Goal: Transaction & Acquisition: Purchase product/service

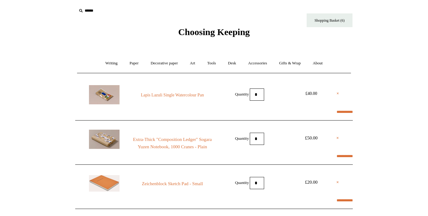
select select "**********"
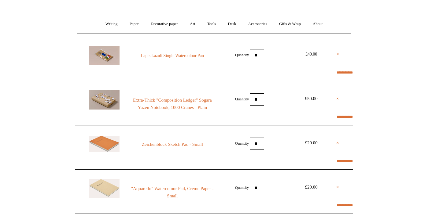
scroll to position [39, 0]
click at [195, 25] on link "Art +" at bounding box center [192, 24] width 16 height 16
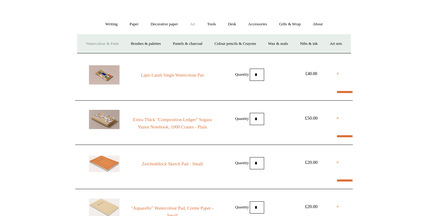
click at [114, 43] on link "Watercolour & Paint" at bounding box center [102, 44] width 44 height 16
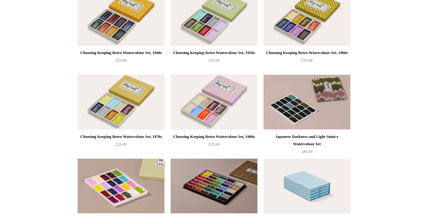
scroll to position [341, 0]
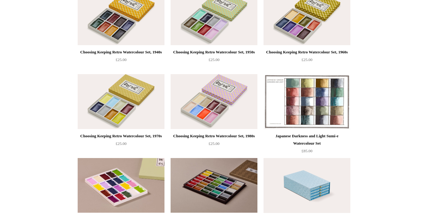
click at [328, 115] on img at bounding box center [306, 101] width 87 height 55
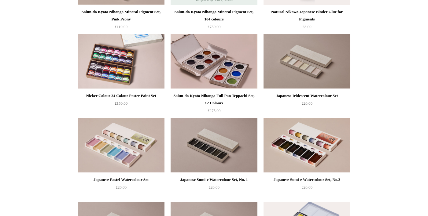
scroll to position [718, 0]
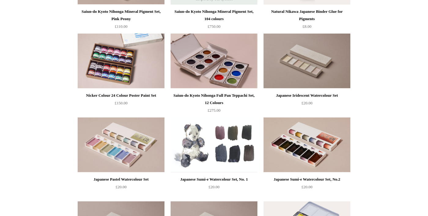
click at [228, 161] on img at bounding box center [213, 145] width 87 height 55
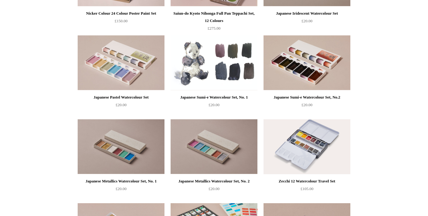
scroll to position [795, 0]
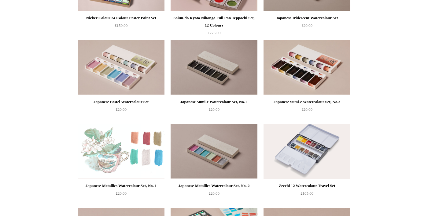
click at [125, 162] on img at bounding box center [121, 151] width 87 height 55
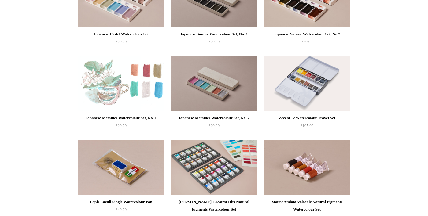
scroll to position [864, 0]
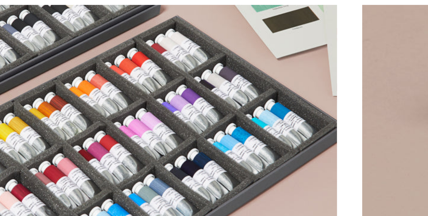
click at [242, 186] on img at bounding box center [213, 167] width 87 height 55
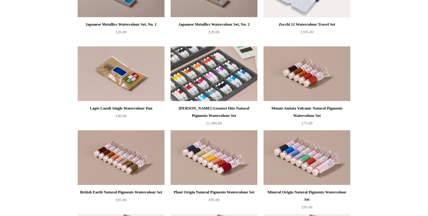
scroll to position [957, 0]
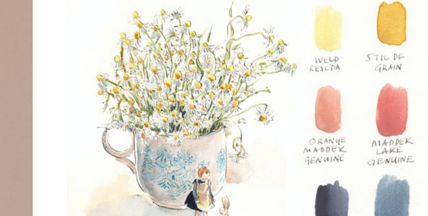
click at [228, 168] on img at bounding box center [213, 158] width 87 height 55
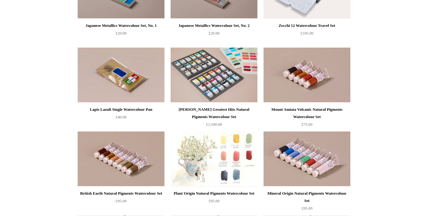
scroll to position [956, 0]
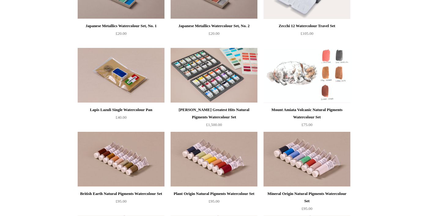
click at [324, 88] on img at bounding box center [306, 75] width 87 height 55
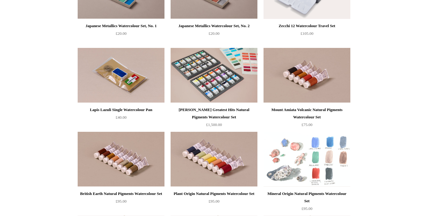
click at [325, 166] on img at bounding box center [306, 159] width 87 height 55
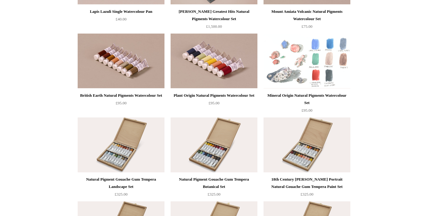
scroll to position [1055, 0]
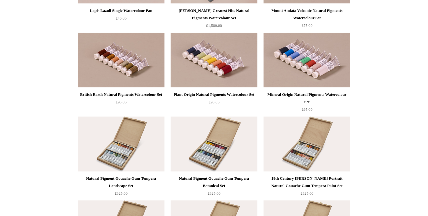
click at [198, 158] on img at bounding box center [213, 144] width 87 height 55
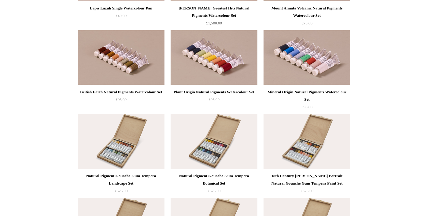
scroll to position [1084, 0]
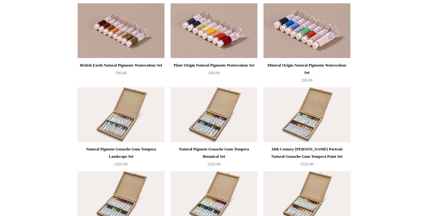
click at [101, 127] on img at bounding box center [121, 114] width 87 height 55
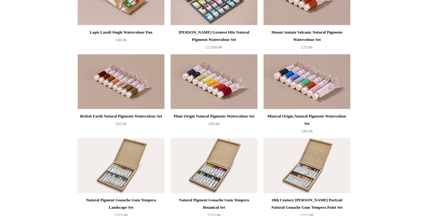
scroll to position [1036, 0]
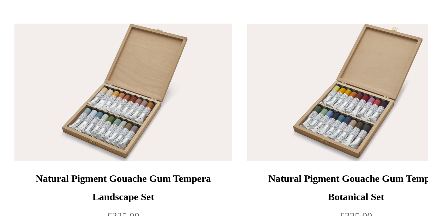
click at [112, 177] on img at bounding box center [121, 163] width 87 height 55
click at [226, 183] on img at bounding box center [213, 163] width 87 height 55
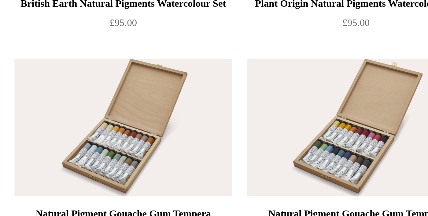
click at [228, 181] on img at bounding box center [213, 163] width 87 height 55
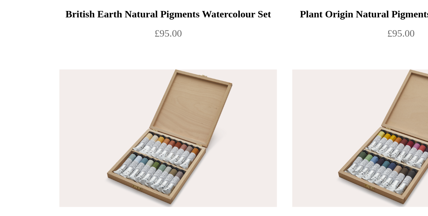
click at [132, 175] on img at bounding box center [121, 163] width 87 height 55
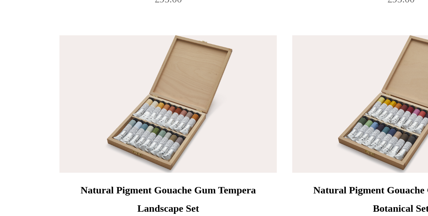
click at [214, 184] on img at bounding box center [213, 163] width 87 height 55
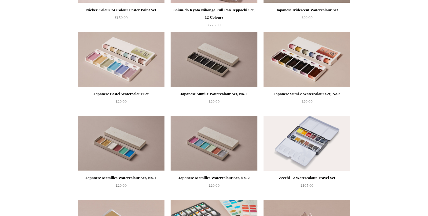
scroll to position [803, 0]
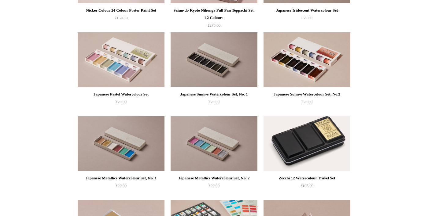
click at [329, 150] on img at bounding box center [306, 143] width 87 height 55
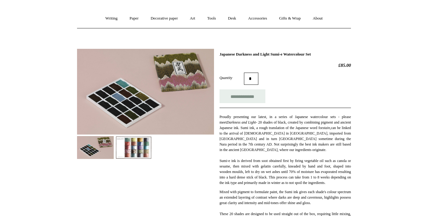
scroll to position [45, 0]
click at [99, 150] on img at bounding box center [95, 147] width 37 height 23
click at [139, 155] on img at bounding box center [133, 147] width 37 height 23
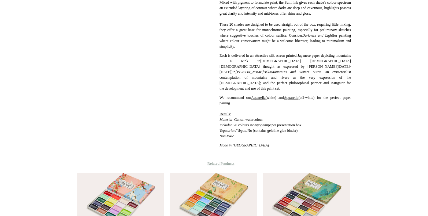
scroll to position [235, 0]
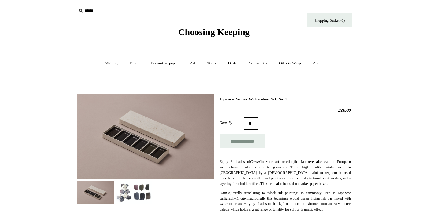
click at [144, 198] on img at bounding box center [133, 192] width 37 height 23
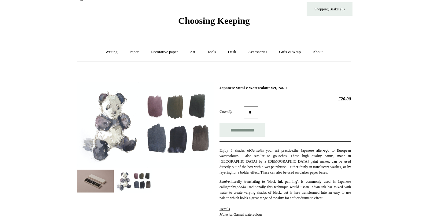
scroll to position [13, 0]
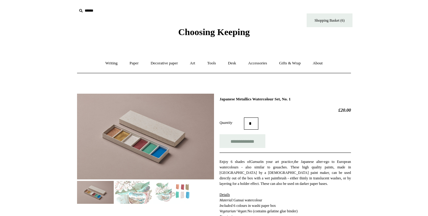
click at [139, 195] on img at bounding box center [133, 192] width 37 height 23
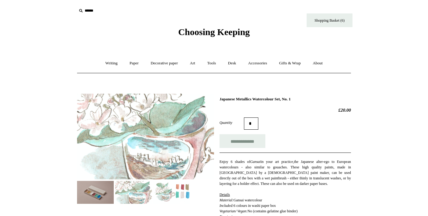
click at [171, 199] on img at bounding box center [171, 192] width 37 height 23
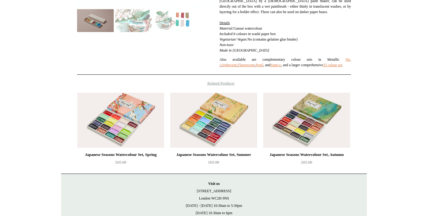
scroll to position [173, 0]
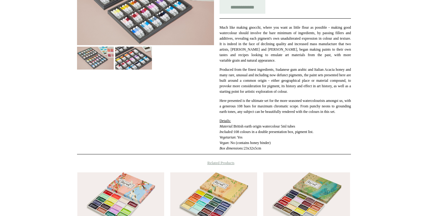
scroll to position [137, 0]
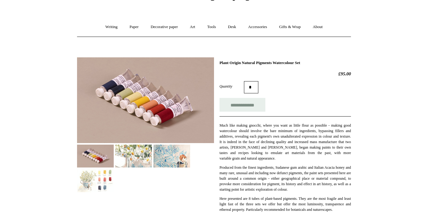
scroll to position [37, 0]
click at [130, 160] on img at bounding box center [133, 155] width 37 height 23
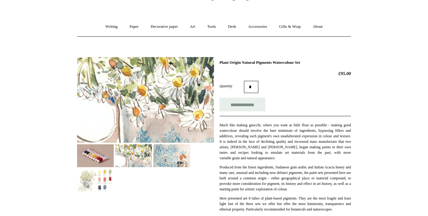
click at [172, 161] on img at bounding box center [171, 155] width 37 height 23
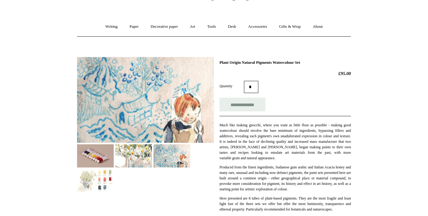
click at [91, 182] on img at bounding box center [95, 180] width 37 height 23
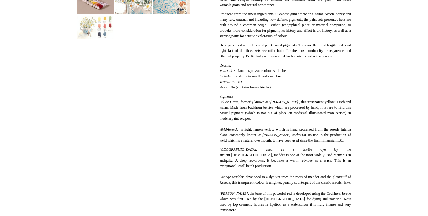
scroll to position [190, 0]
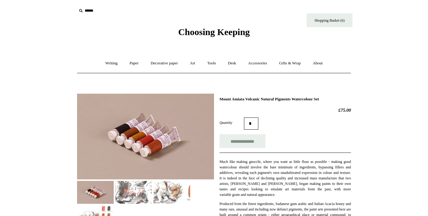
click at [99, 214] on img at bounding box center [95, 217] width 37 height 23
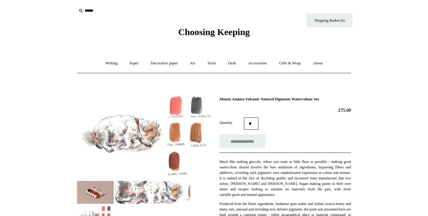
scroll to position [4, 0]
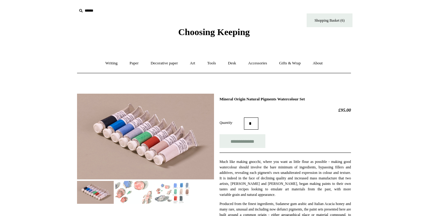
click at [182, 194] on img at bounding box center [171, 192] width 37 height 23
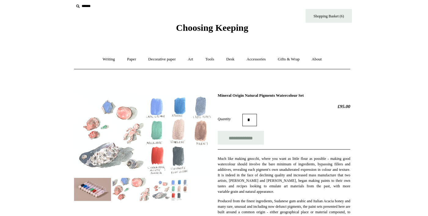
scroll to position [2, 0]
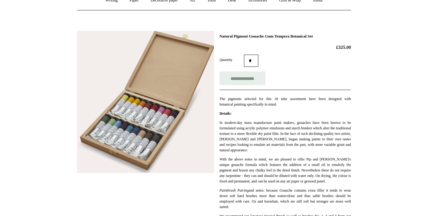
scroll to position [63, 0]
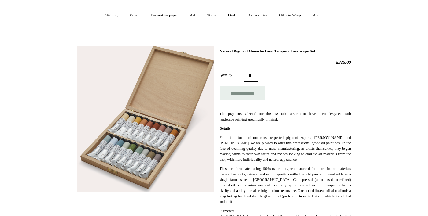
scroll to position [48, 0]
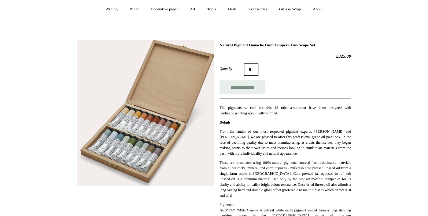
scroll to position [54, 0]
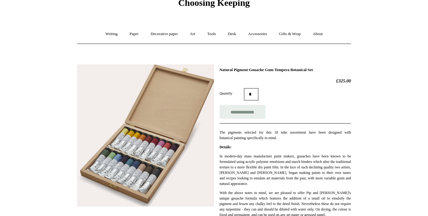
scroll to position [30, 0]
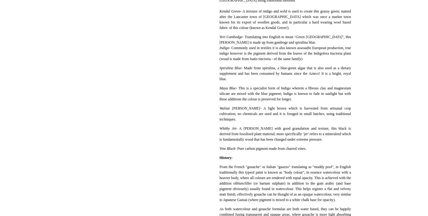
scroll to position [540, 0]
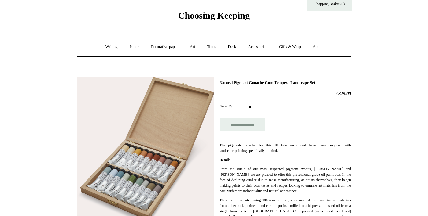
scroll to position [19, 0]
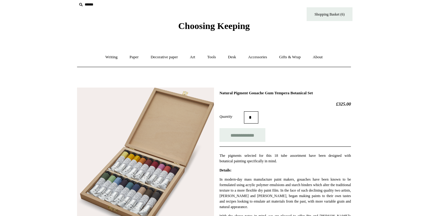
scroll to position [7, 0]
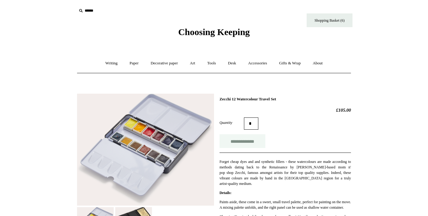
click at [251, 142] on input "**********" at bounding box center [242, 141] width 46 height 14
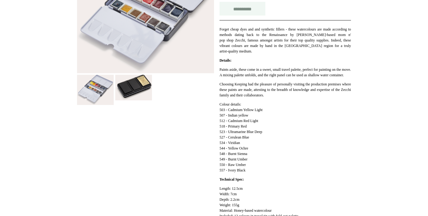
type input "**********"
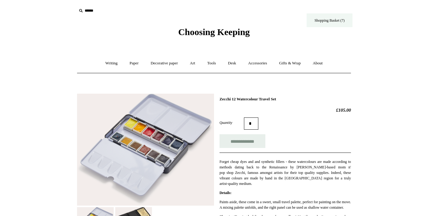
click at [319, 23] on link "Shopping Basket (7)" at bounding box center [329, 20] width 46 height 14
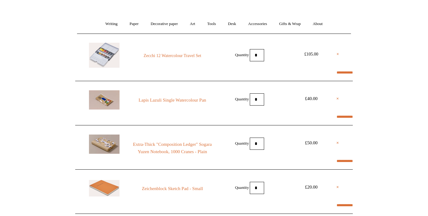
select select "**********"
type input "********"
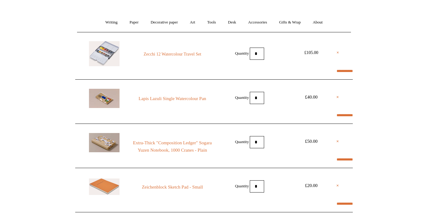
select select "*******"
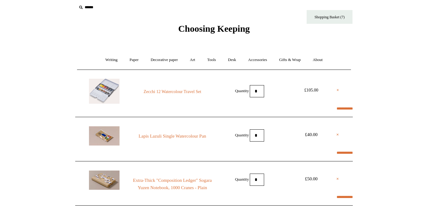
scroll to position [0, 0]
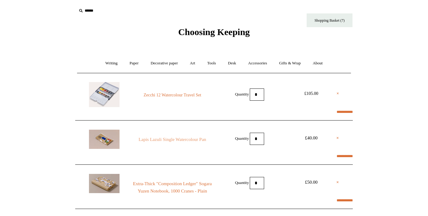
click at [163, 138] on link "Lapis Lazuli Single Watercolour Pan" at bounding box center [172, 139] width 83 height 7
